Goal: Obtain resource: Download file/media

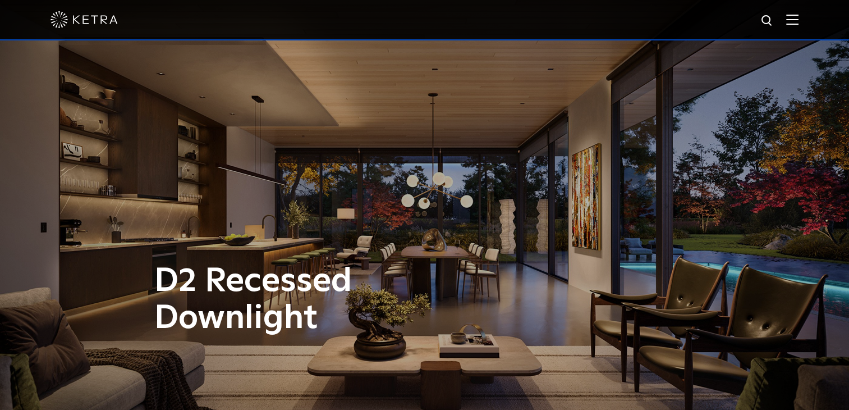
click at [793, 16] on div at bounding box center [425, 19] width 748 height 39
click at [797, 20] on img at bounding box center [793, 19] width 12 height 11
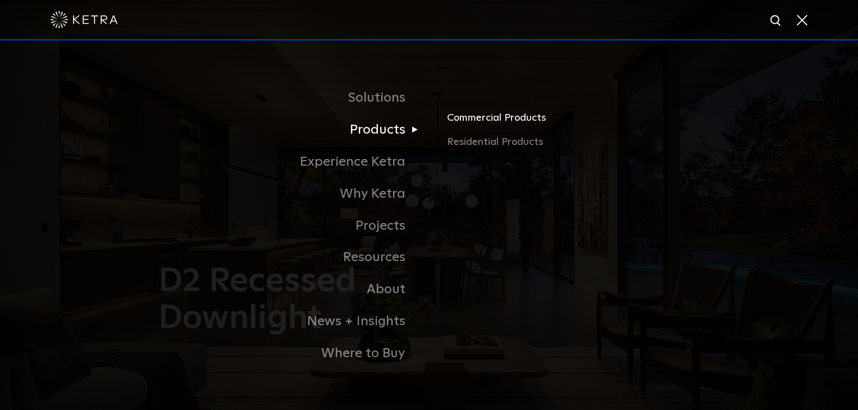
click at [494, 124] on link "Commercial Products" at bounding box center [578, 121] width 263 height 25
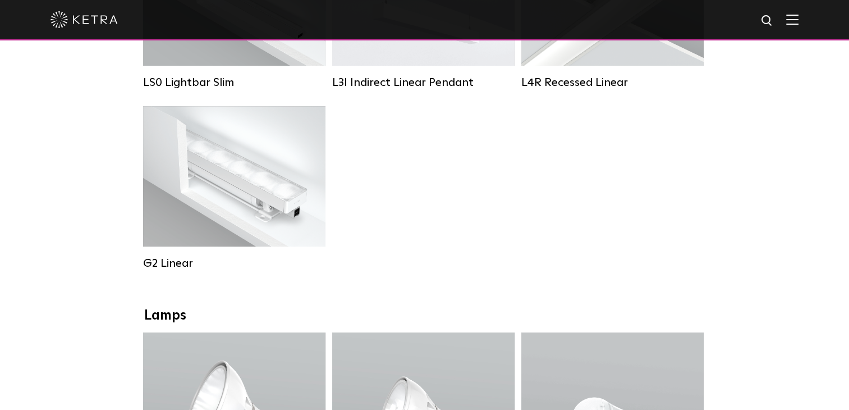
scroll to position [449, 0]
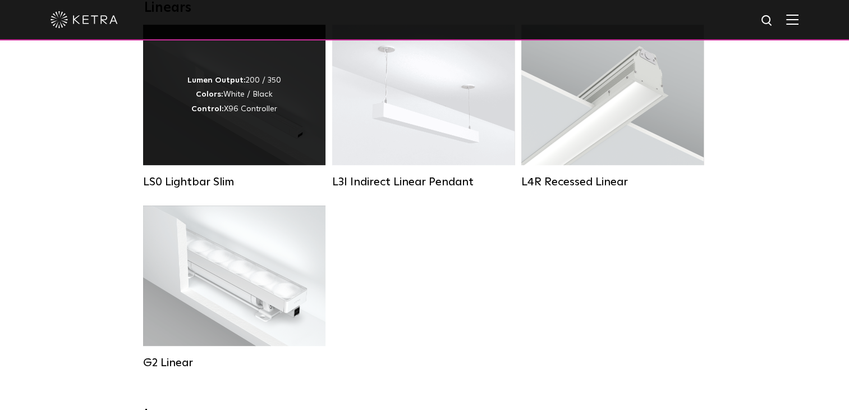
click at [253, 108] on div "Lumen Output: 200 / 350 Colors: White / Black Control: X96 Controller" at bounding box center [235, 95] width 94 height 43
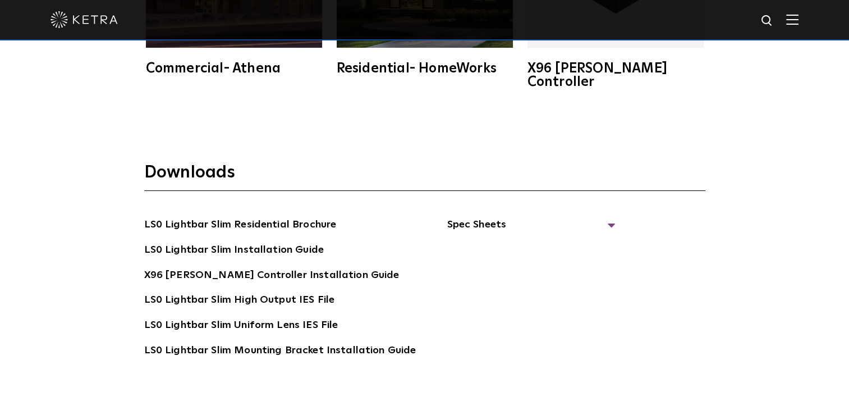
scroll to position [1965, 0]
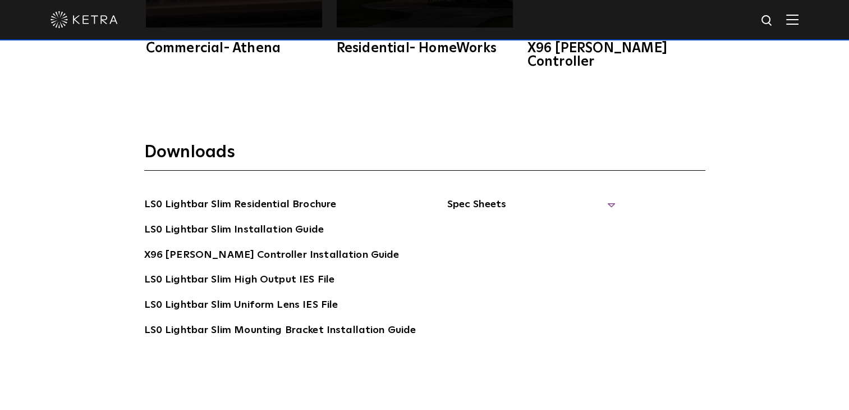
click at [464, 197] on span "Spec Sheets" at bounding box center [531, 209] width 168 height 25
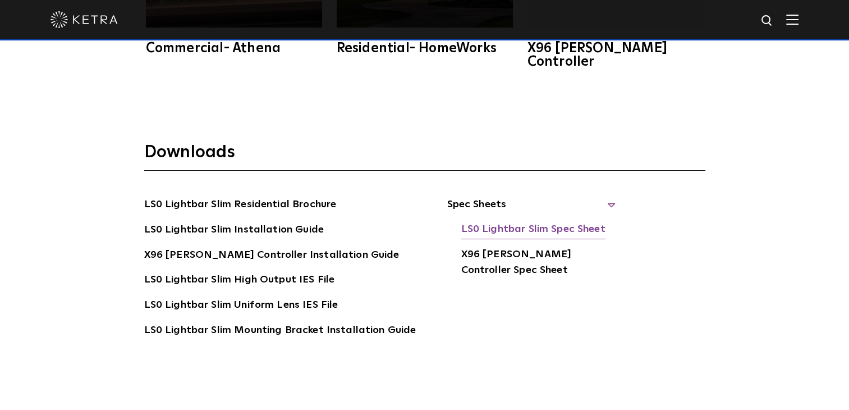
click at [532, 221] on link "LS0 Lightbar Slim Spec Sheet" at bounding box center [533, 230] width 144 height 18
